Goal: Task Accomplishment & Management: Complete application form

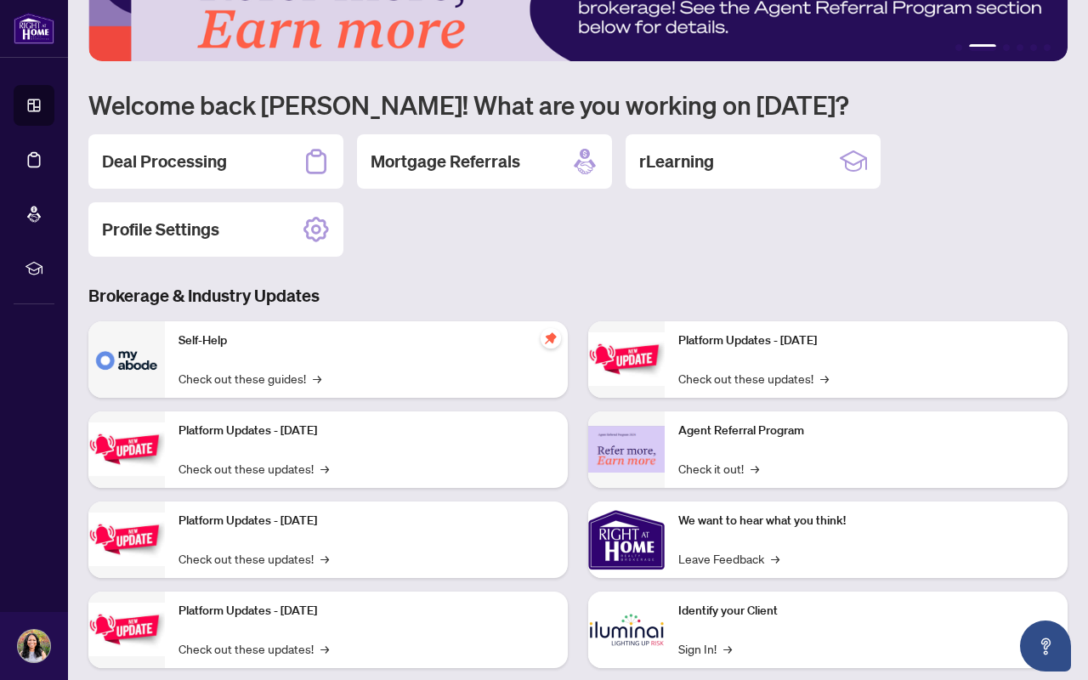
scroll to position [99, 0]
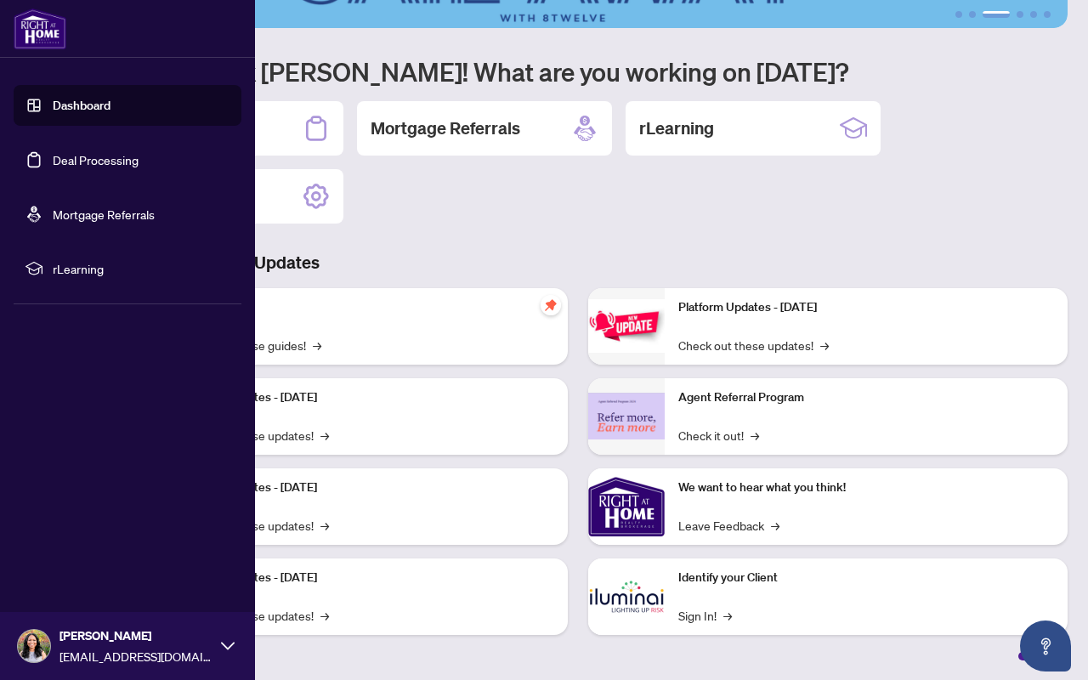
click at [116, 164] on link "Deal Processing" at bounding box center [96, 159] width 86 height 15
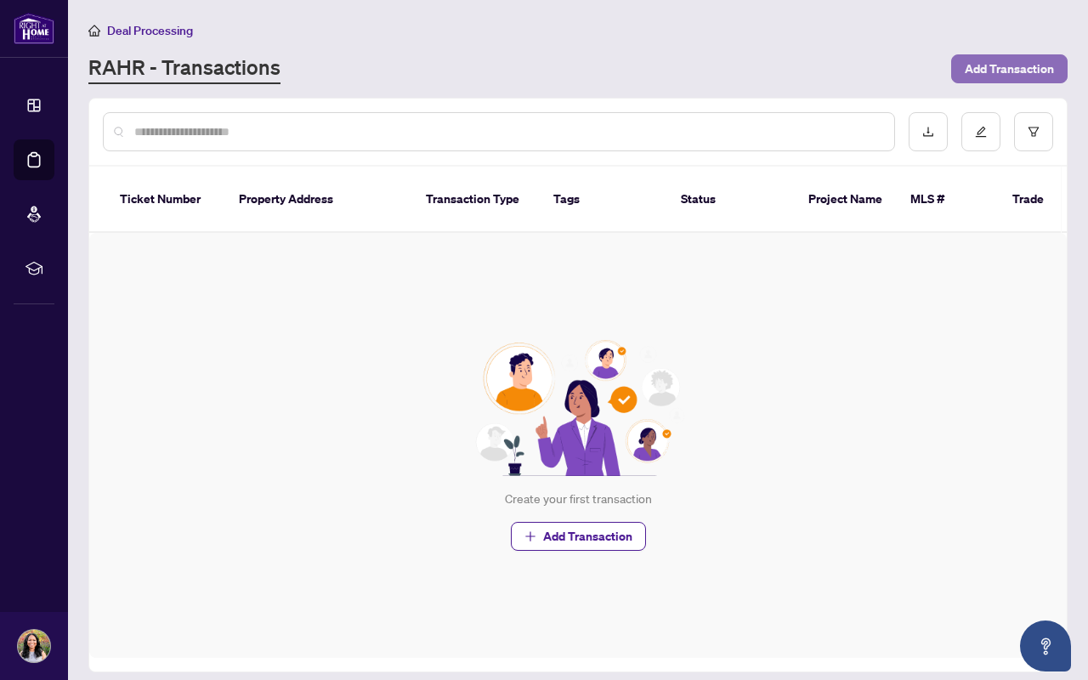
click at [1027, 66] on span "Add Transaction" at bounding box center [1009, 68] width 89 height 27
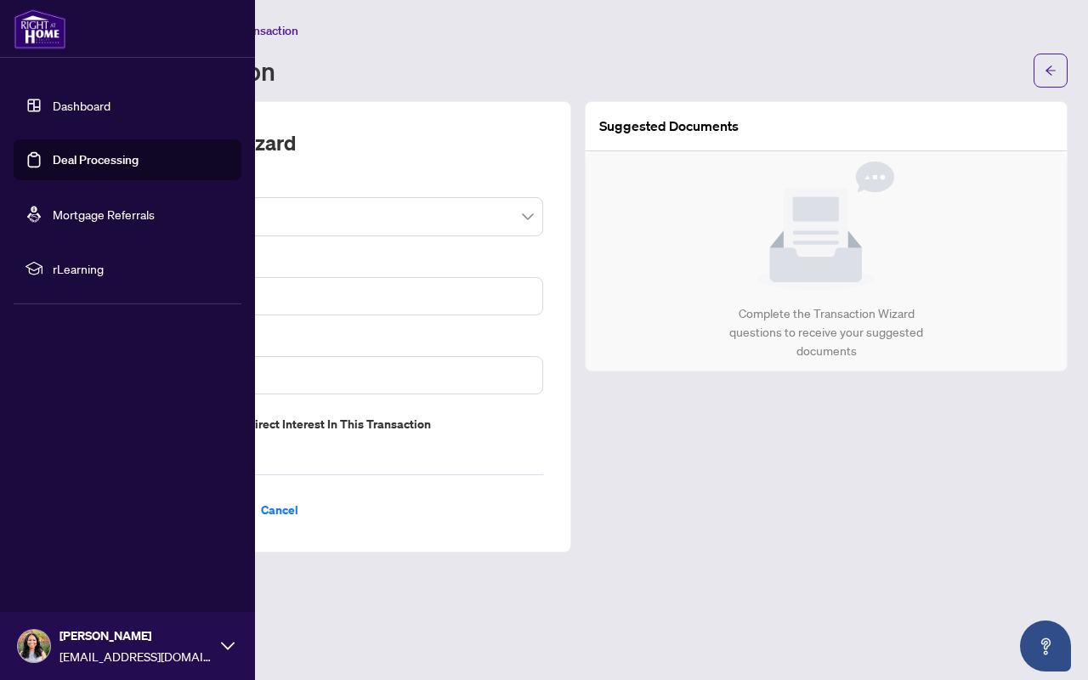
click at [128, 161] on link "Deal Processing" at bounding box center [96, 159] width 86 height 15
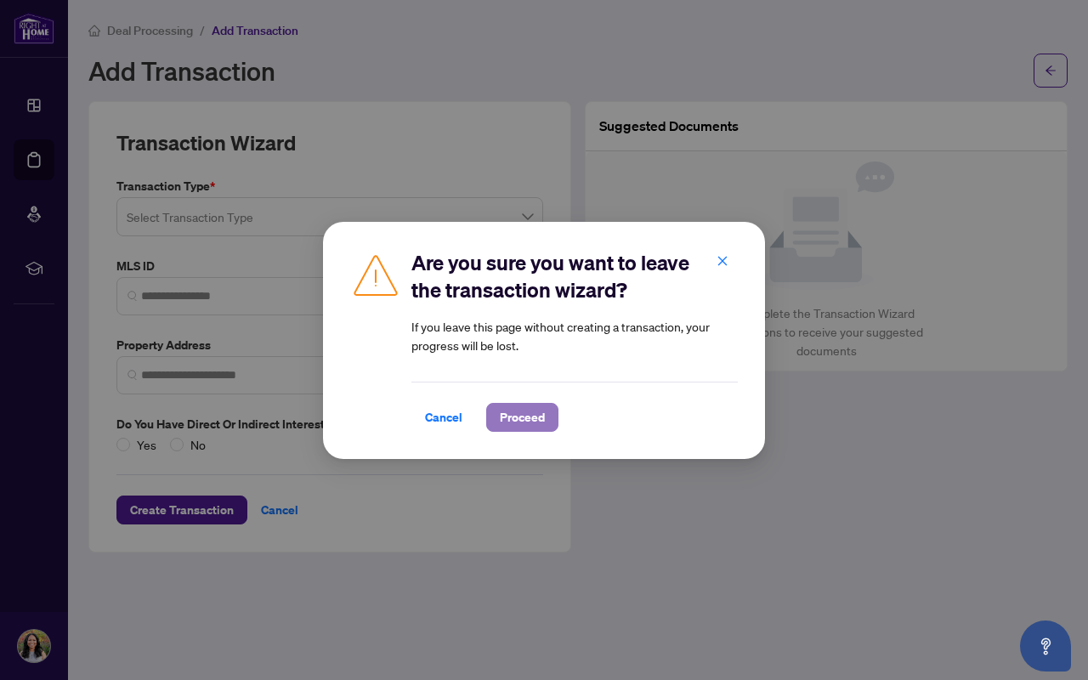
click at [520, 415] on span "Proceed" at bounding box center [522, 417] width 45 height 27
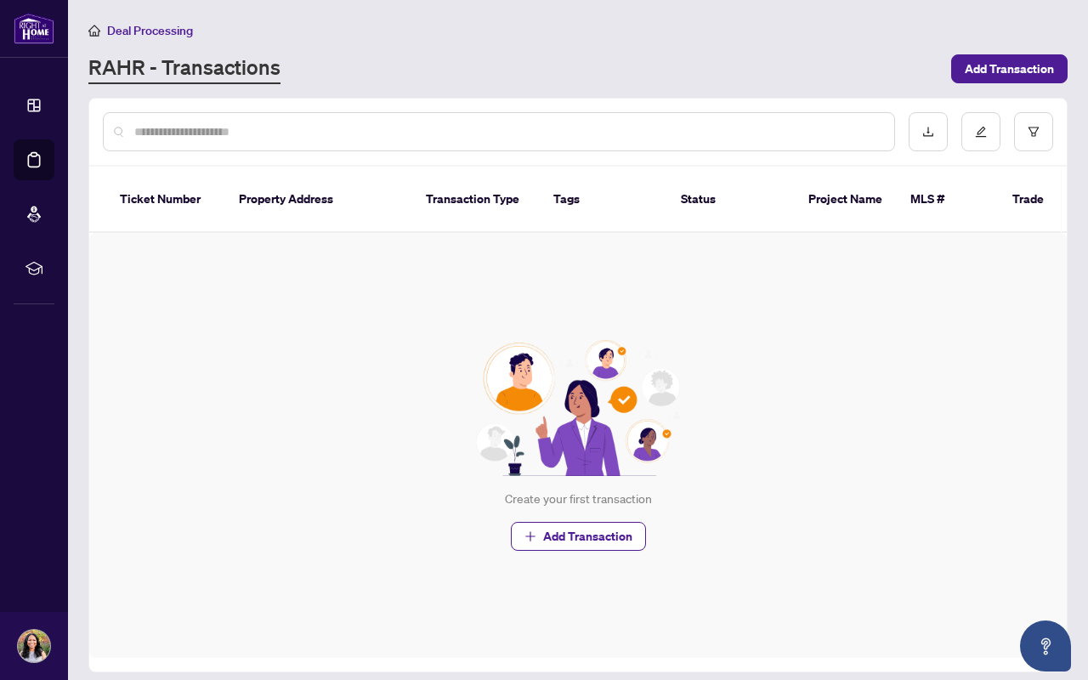
click at [146, 31] on span "Deal Processing" at bounding box center [150, 30] width 86 height 15
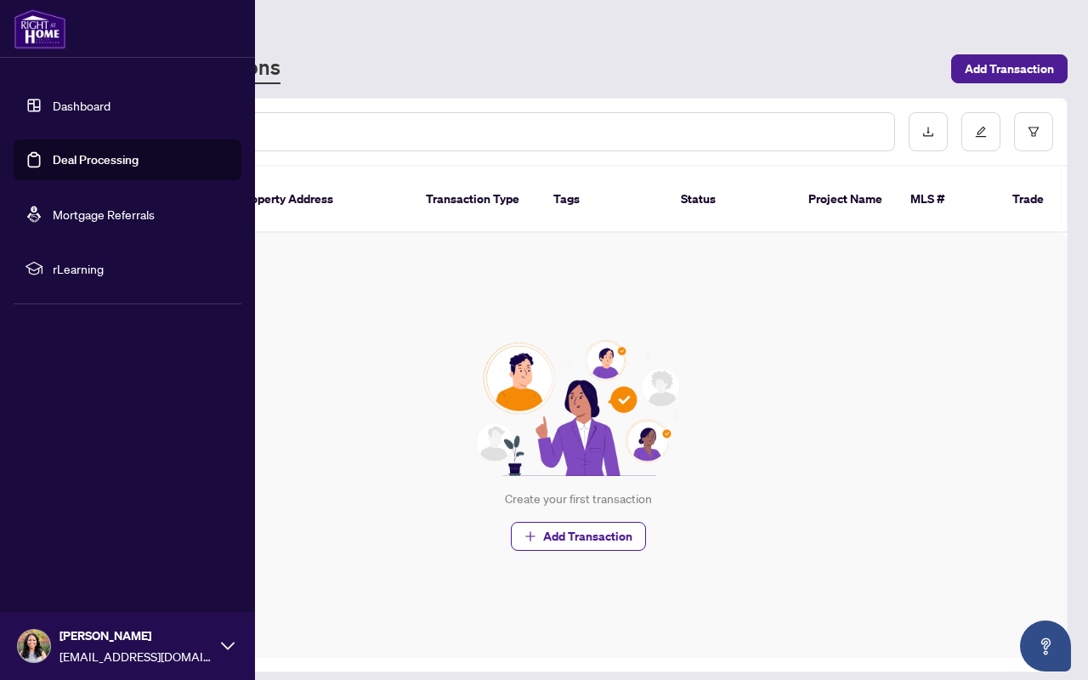
click at [88, 100] on link "Dashboard" at bounding box center [82, 105] width 58 height 15
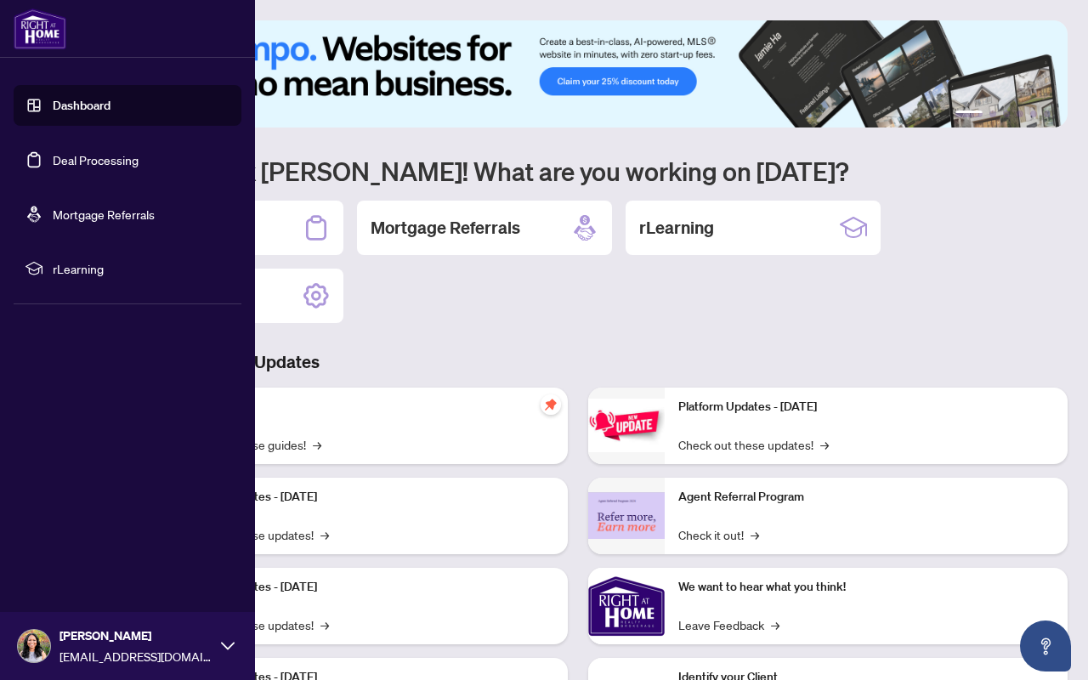
click at [82, 167] on link "Deal Processing" at bounding box center [96, 159] width 86 height 15
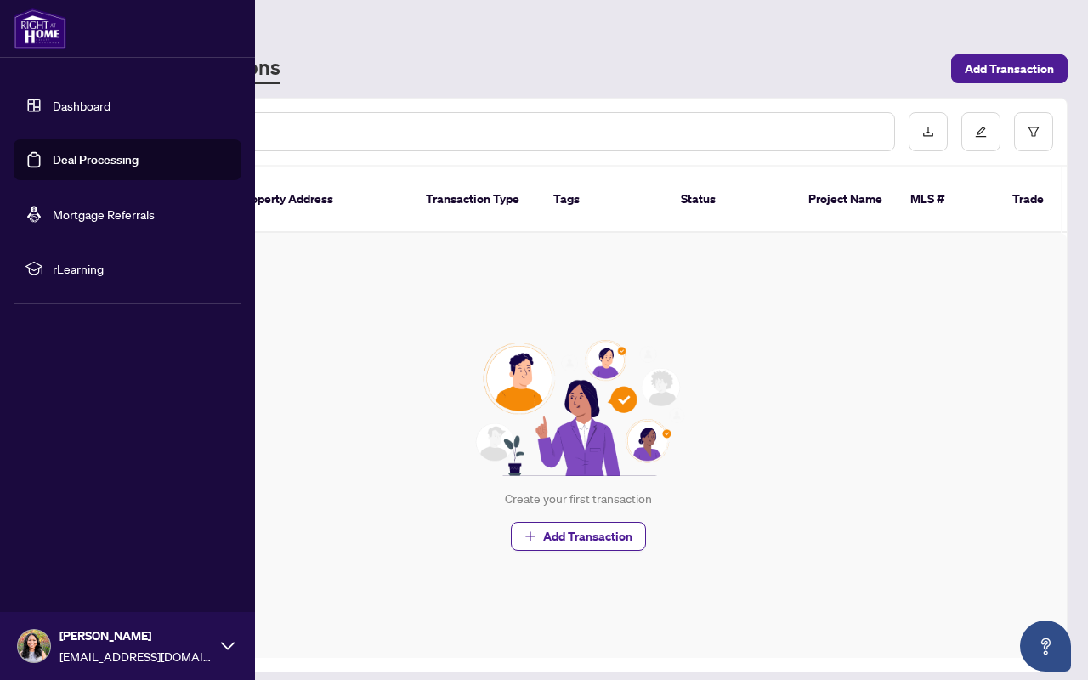
click at [126, 165] on link "Deal Processing" at bounding box center [96, 159] width 86 height 15
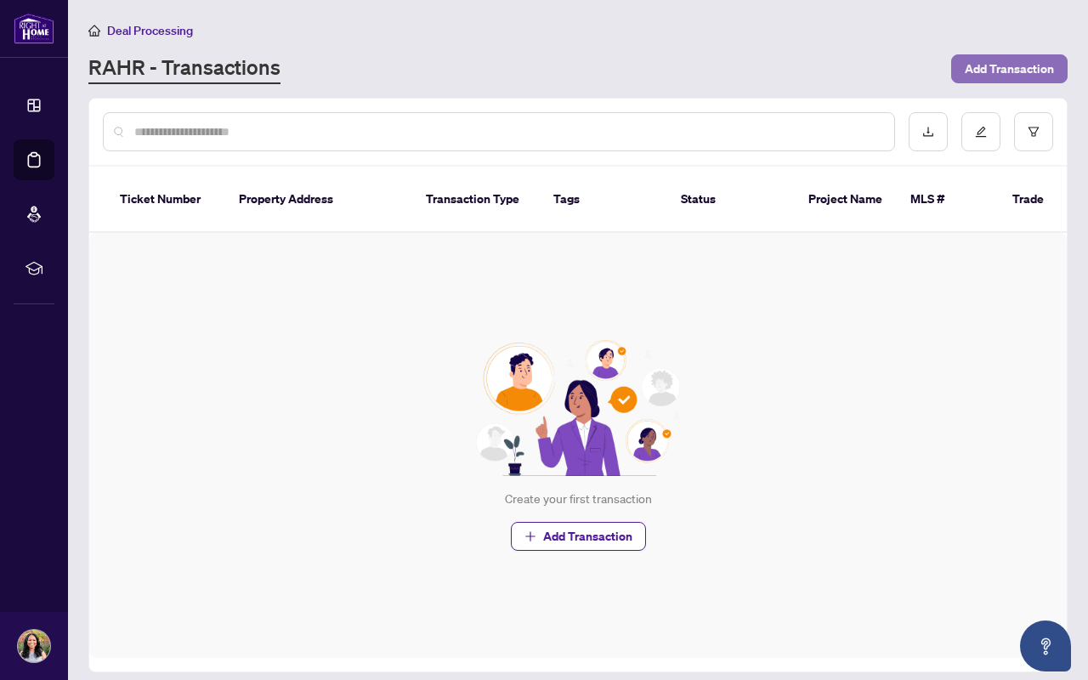
click at [1001, 68] on span "Add Transaction" at bounding box center [1009, 68] width 89 height 27
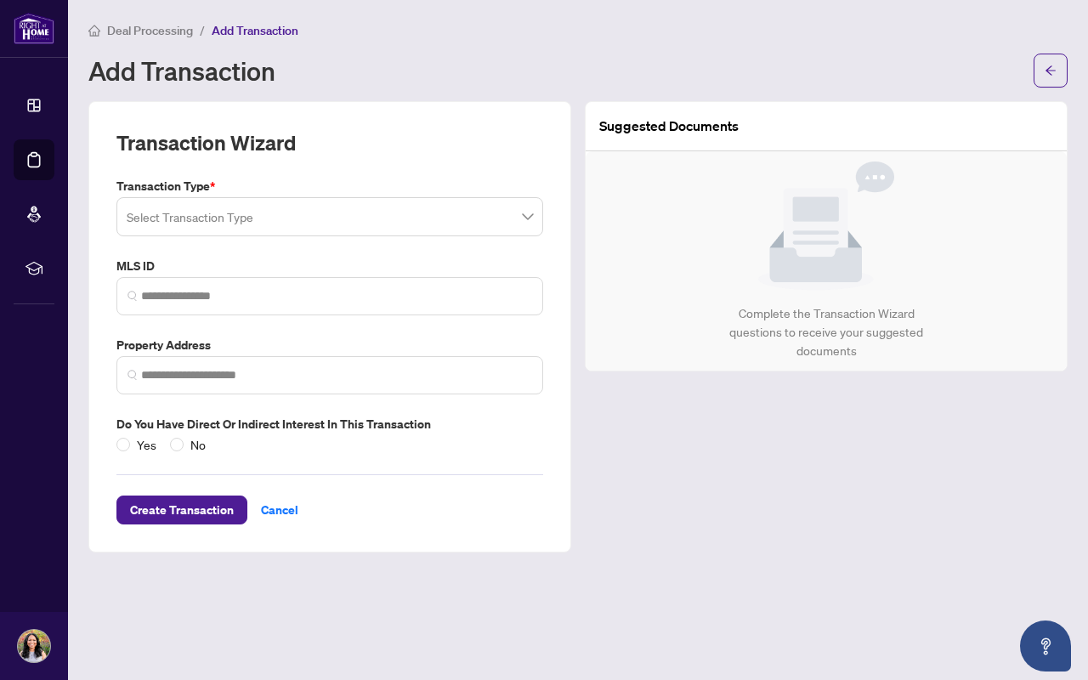
click at [512, 225] on input "search" at bounding box center [322, 219] width 391 height 37
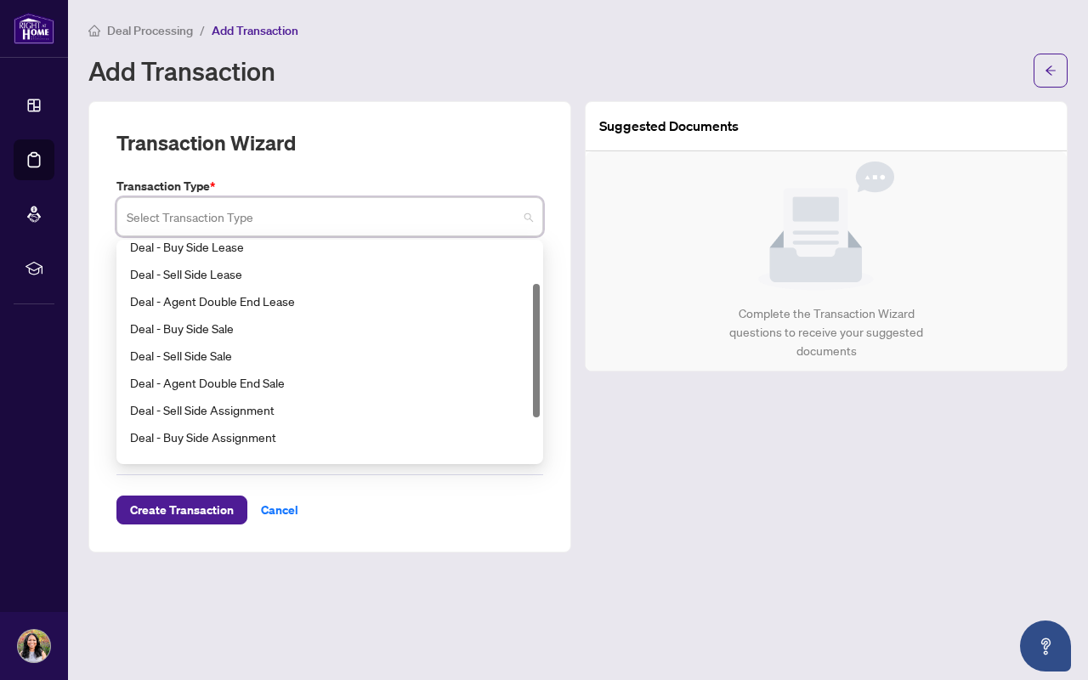
scroll to position [59, 0]
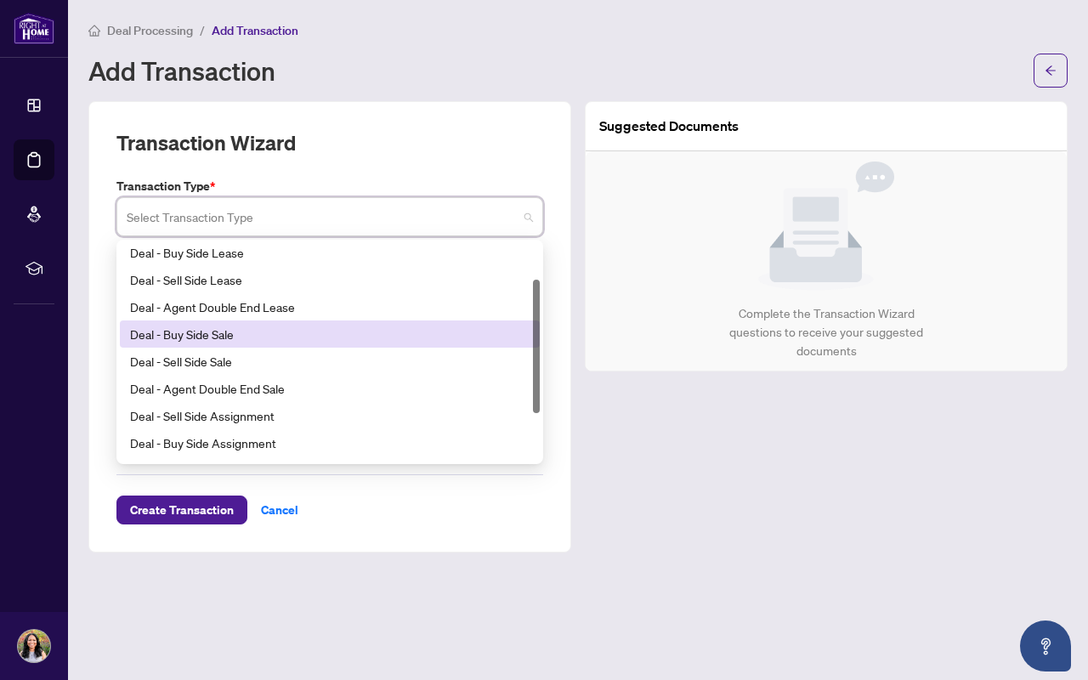
click at [229, 334] on div "Deal - Buy Side Sale" at bounding box center [329, 334] width 399 height 19
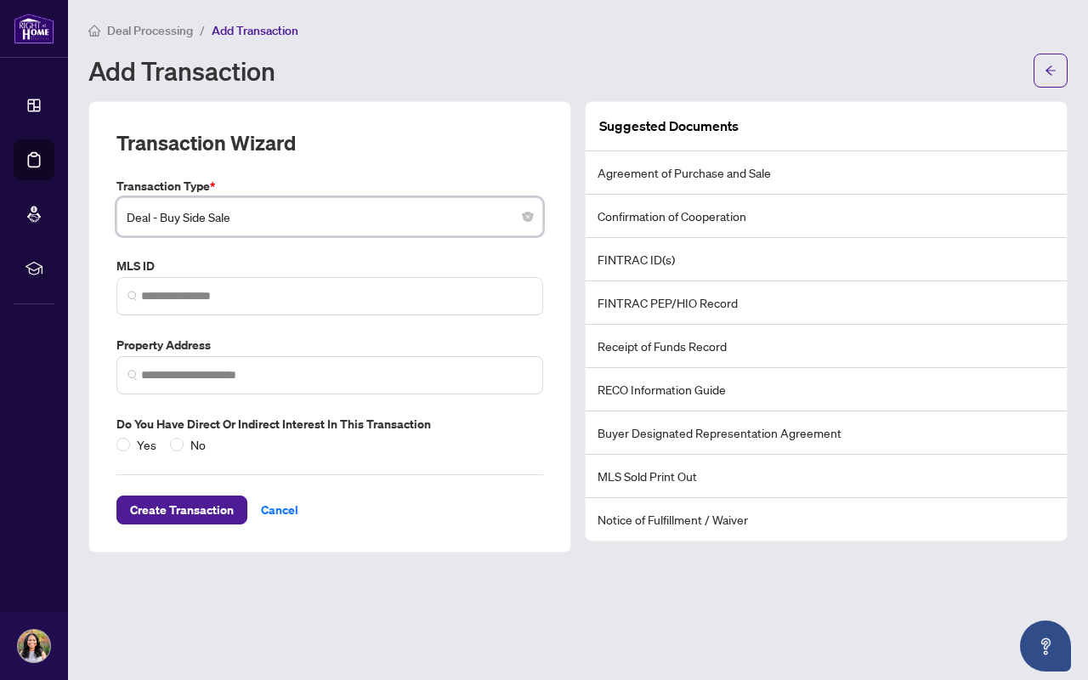
click at [654, 396] on li "RECO Information Guide" at bounding box center [826, 389] width 481 height 43
click at [461, 225] on span "Deal - Buy Side Sale" at bounding box center [330, 217] width 406 height 32
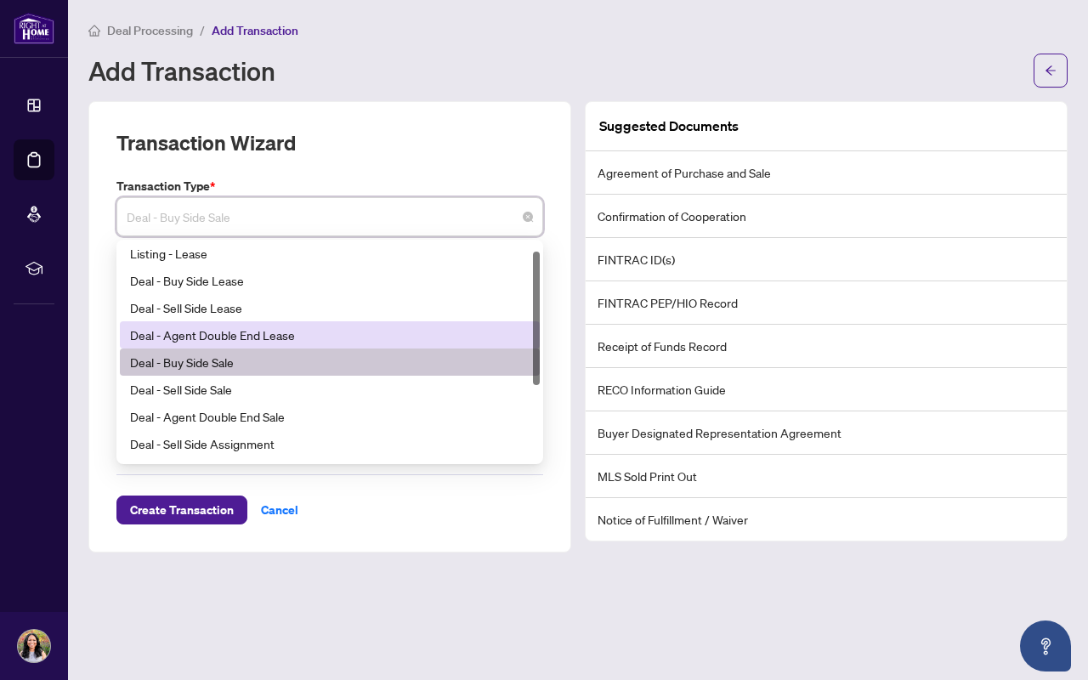
scroll to position [0, 0]
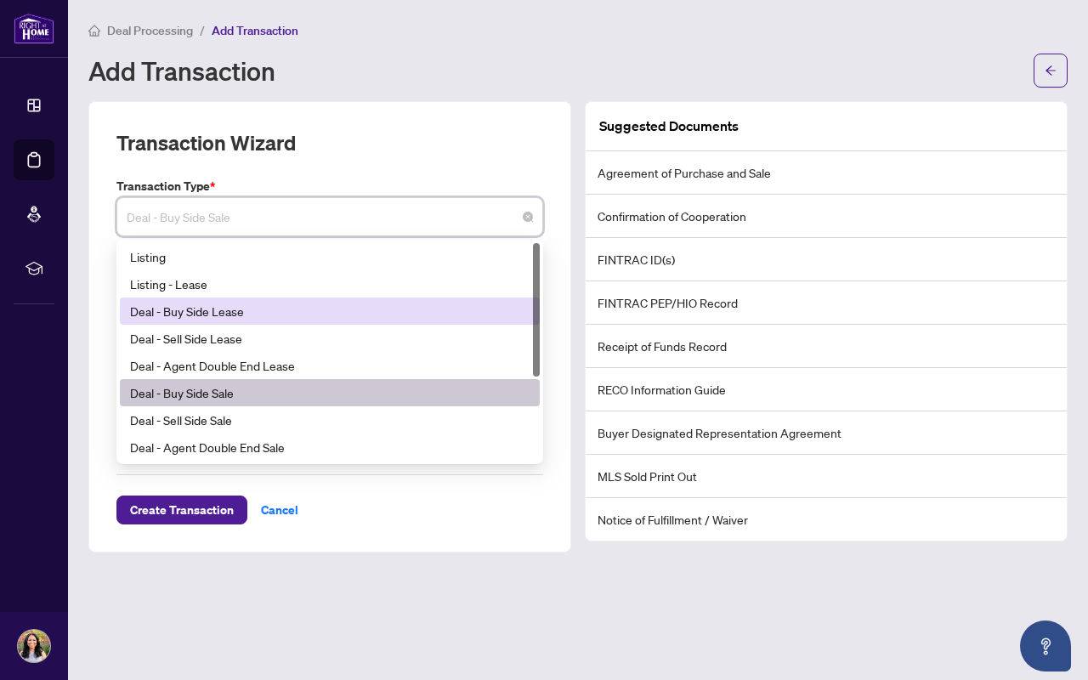
click at [286, 321] on div "Deal - Buy Side Lease" at bounding box center [330, 310] width 420 height 27
